Goal: Task Accomplishment & Management: Manage account settings

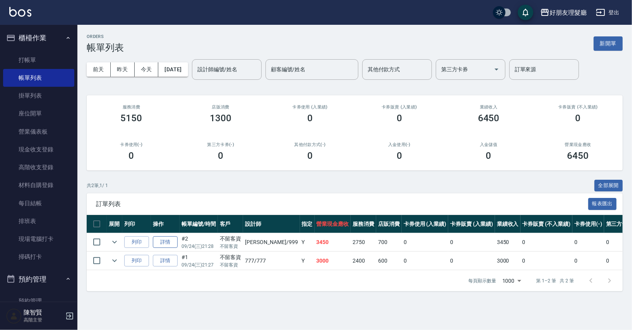
click at [160, 240] on link "詳情" at bounding box center [165, 242] width 25 height 12
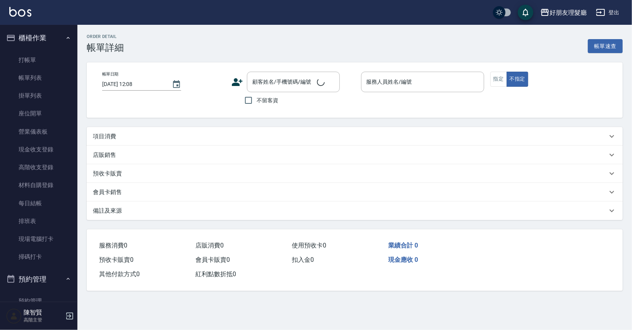
type input "[DATE] 21:28"
checkbox input "true"
type input "阿賢-999"
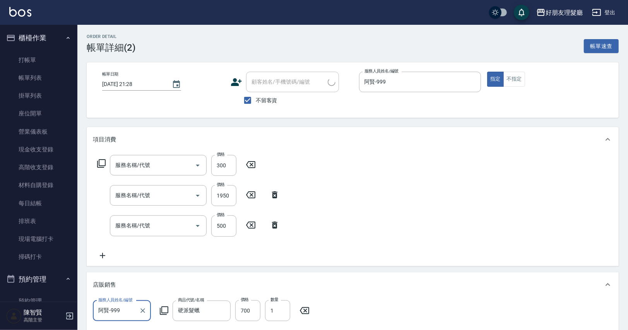
scroll to position [3, 0]
type input "剪(2)"
type input "燙(3)"
type input "剪(2)"
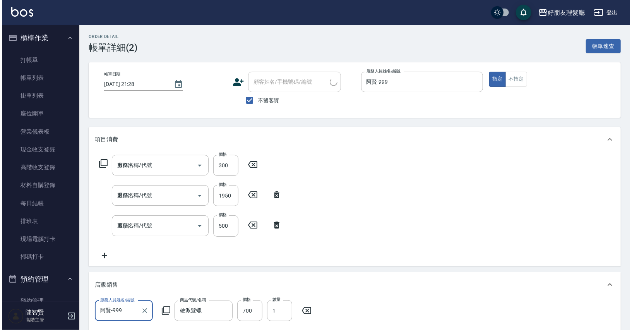
scroll to position [0, 0]
